Goal: Information Seeking & Learning: Find specific fact

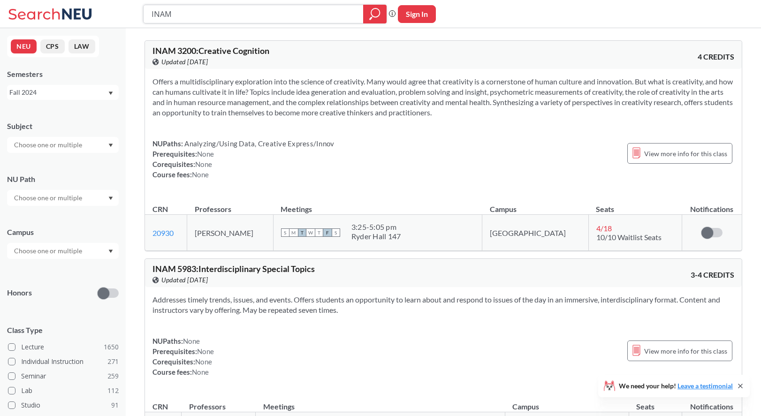
click at [219, 8] on input "INAM" at bounding box center [254, 14] width 206 height 16
click at [219, 9] on input "INAM" at bounding box center [254, 14] width 206 height 16
type input "13219"
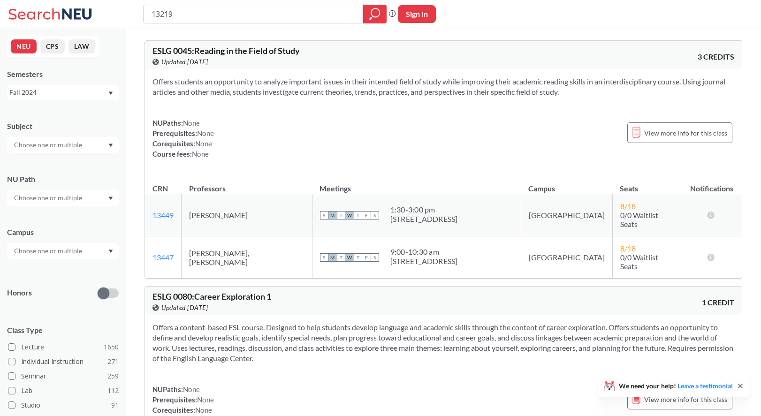
click at [57, 92] on div "Fall 2024" at bounding box center [58, 92] width 98 height 10
click at [48, 113] on div "Fall 2025" at bounding box center [65, 113] width 106 height 10
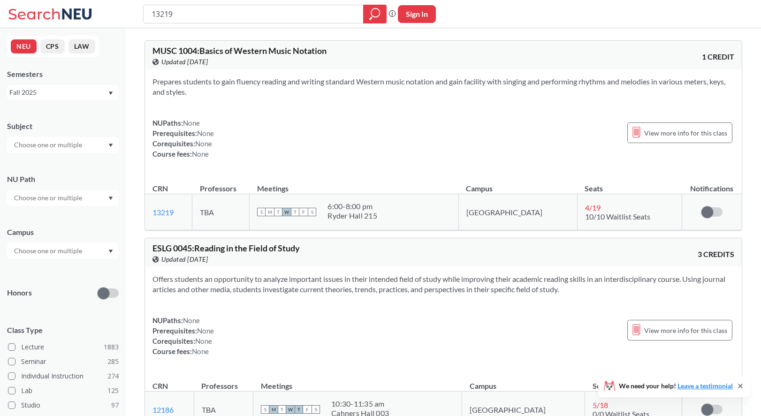
click at [219, 16] on input "13219" at bounding box center [254, 14] width 206 height 16
click at [192, 12] on input "13219" at bounding box center [254, 14] width 206 height 16
type input "10366"
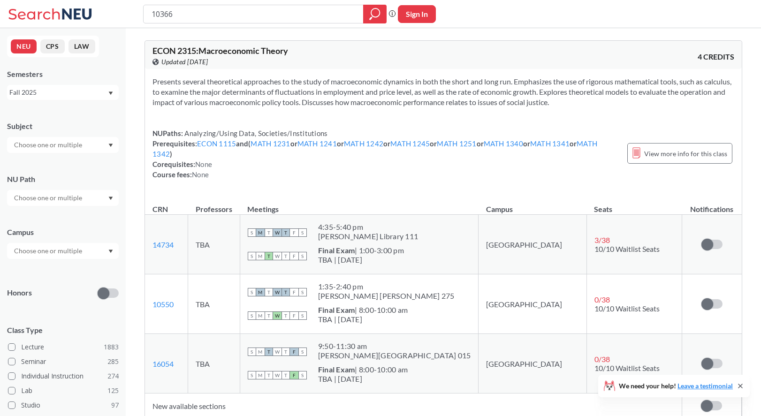
scroll to position [2, 0]
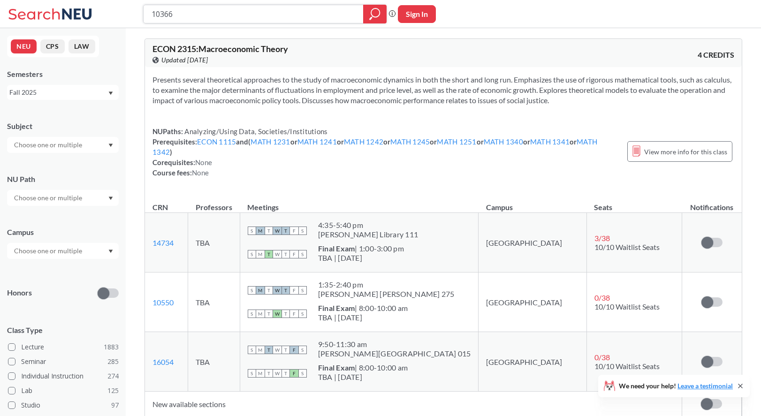
drag, startPoint x: 276, startPoint y: 20, endPoint x: 272, endPoint y: 15, distance: 6.0
click at [276, 19] on input "10366" at bounding box center [254, 14] width 206 height 16
click at [272, 15] on input "10366" at bounding box center [254, 14] width 206 height 16
paste input "MUSC 1201"
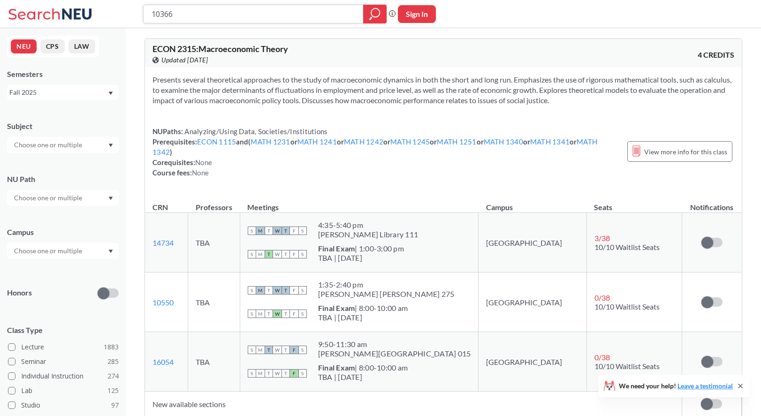
type input "MUSC 1201"
